Goal: Task Accomplishment & Management: Manage account settings

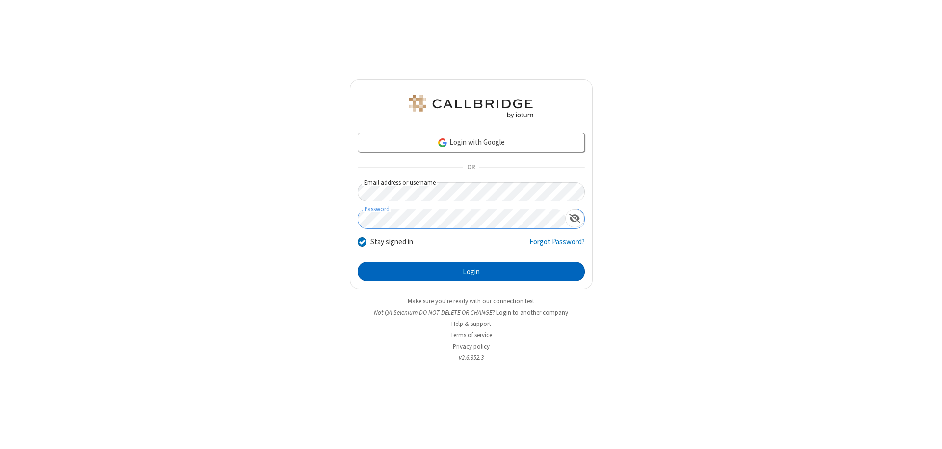
click at [471, 272] on button "Login" at bounding box center [471, 272] width 227 height 20
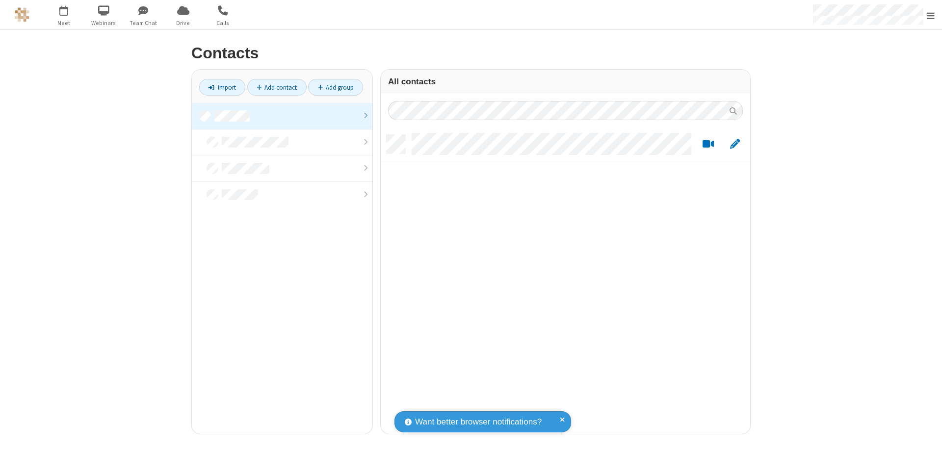
click at [282, 116] on link at bounding box center [282, 116] width 181 height 26
click at [277, 87] on link "Add contact" at bounding box center [276, 87] width 59 height 17
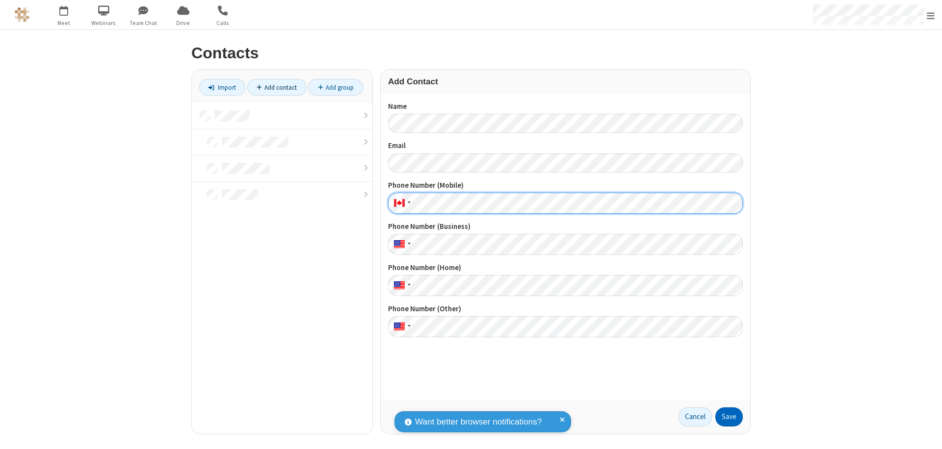
click at [729, 417] on button "Save" at bounding box center [728, 418] width 27 height 20
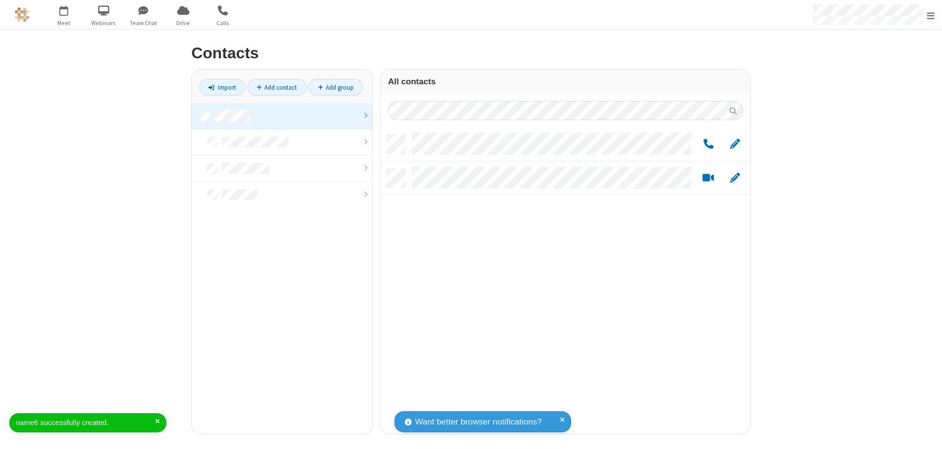
scroll to position [299, 362]
